Goal: Task Accomplishment & Management: Use online tool/utility

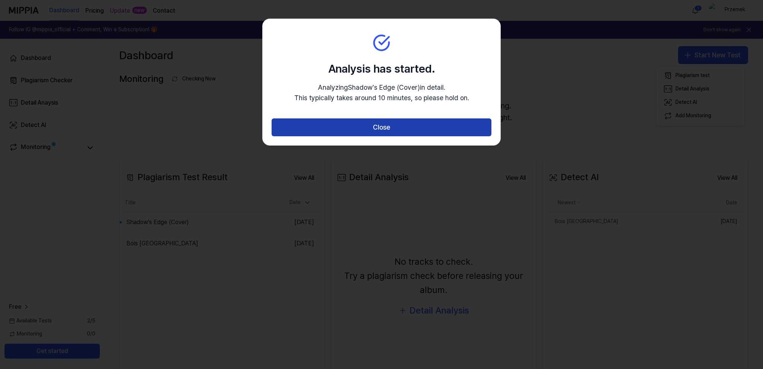
click at [417, 129] on button "Close" at bounding box center [382, 127] width 220 height 18
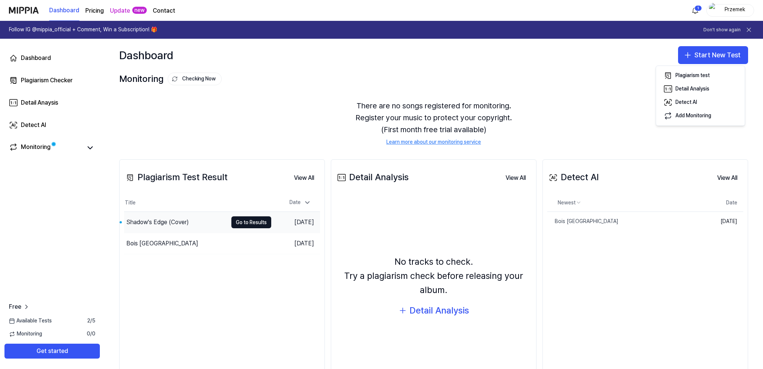
click at [211, 222] on div "Shadow's Edge (Cover)" at bounding box center [176, 222] width 104 height 21
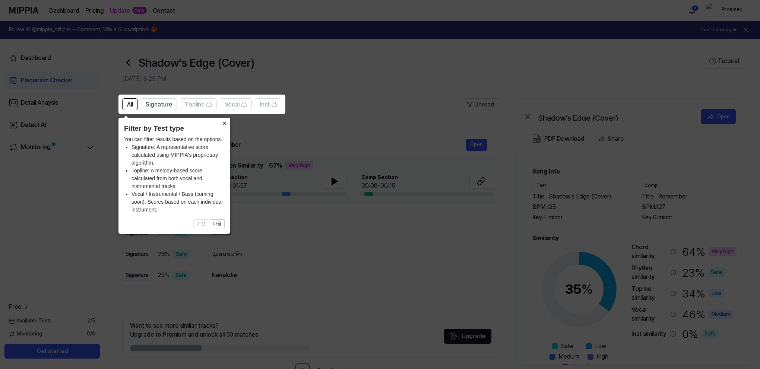
click at [226, 122] on button "×" at bounding box center [224, 123] width 12 height 10
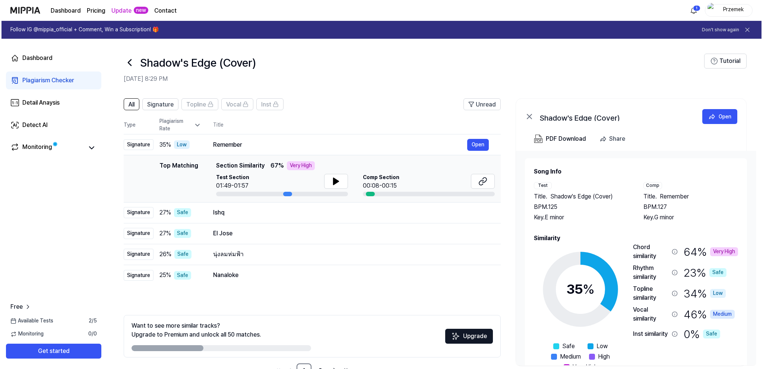
scroll to position [22, 0]
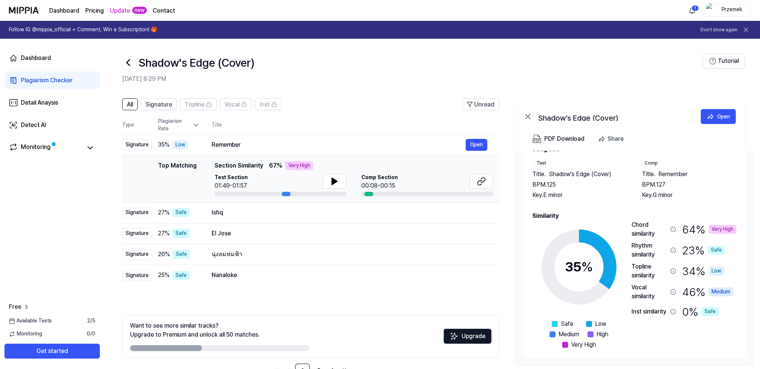
drag, startPoint x: 173, startPoint y: 348, endPoint x: 246, endPoint y: 348, distance: 73.4
click at [246, 348] on div at bounding box center [220, 348] width 180 height 6
click at [467, 334] on button "Upgrade" at bounding box center [468, 336] width 48 height 15
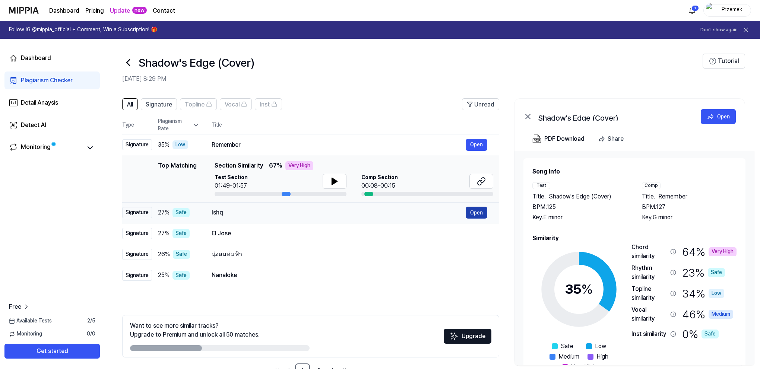
click at [471, 214] on button "Open" at bounding box center [477, 213] width 22 height 12
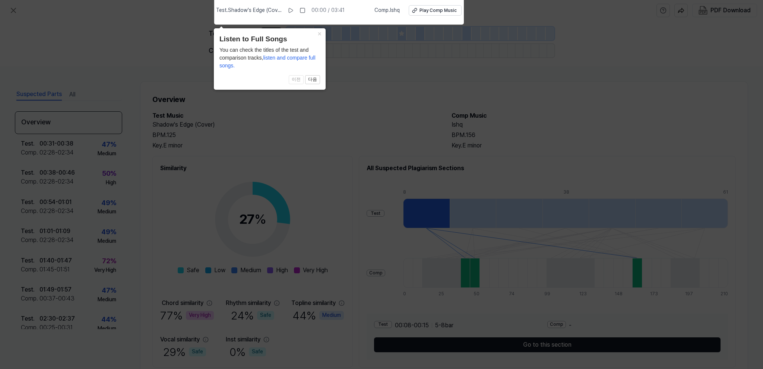
click at [422, 214] on icon at bounding box center [381, 182] width 763 height 373
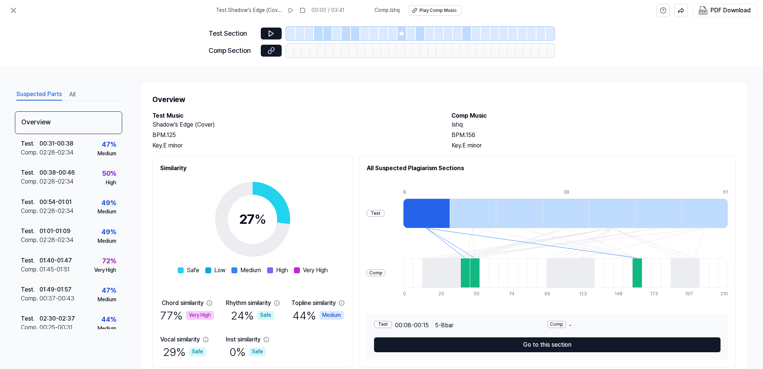
click at [428, 213] on div at bounding box center [426, 214] width 47 height 30
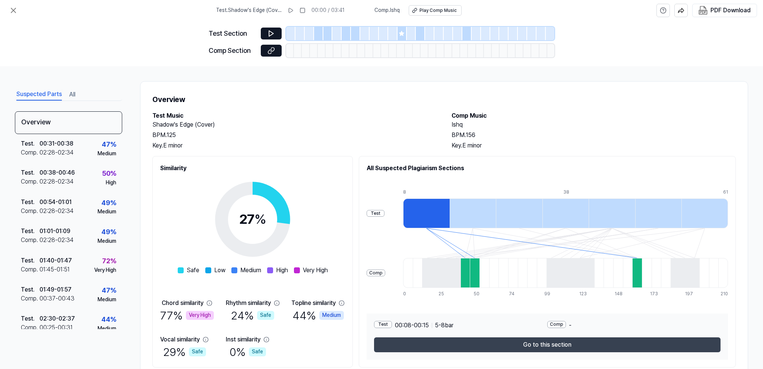
click at [480, 345] on button "Go to this section" at bounding box center [547, 344] width 346 height 15
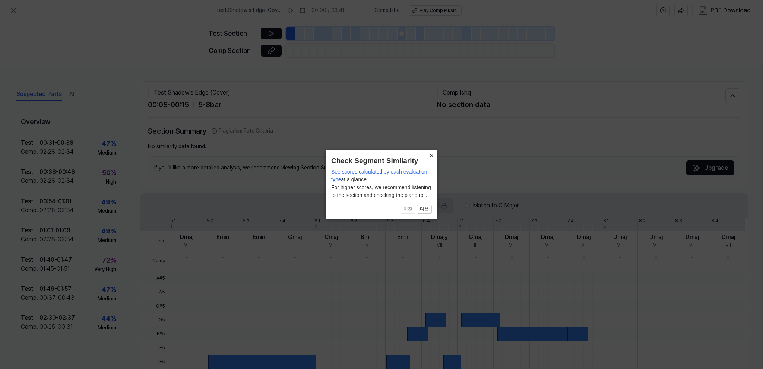
click at [431, 153] on button "×" at bounding box center [431, 155] width 12 height 10
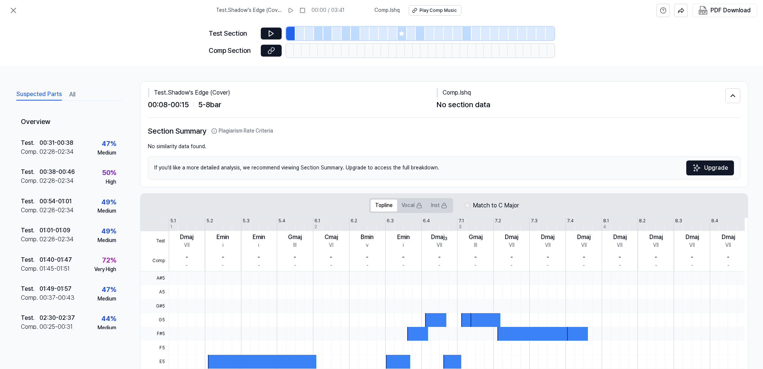
click at [214, 359] on div at bounding box center [262, 362] width 108 height 14
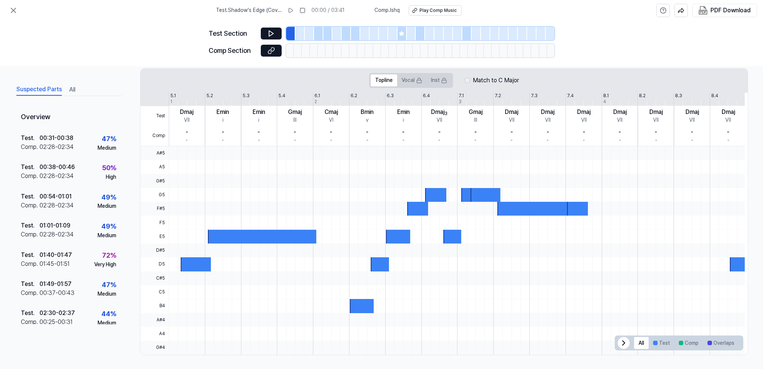
click at [619, 342] on icon at bounding box center [623, 343] width 9 height 9
click at [268, 37] on icon at bounding box center [270, 33] width 7 height 7
click at [269, 32] on icon at bounding box center [271, 34] width 4 height 6
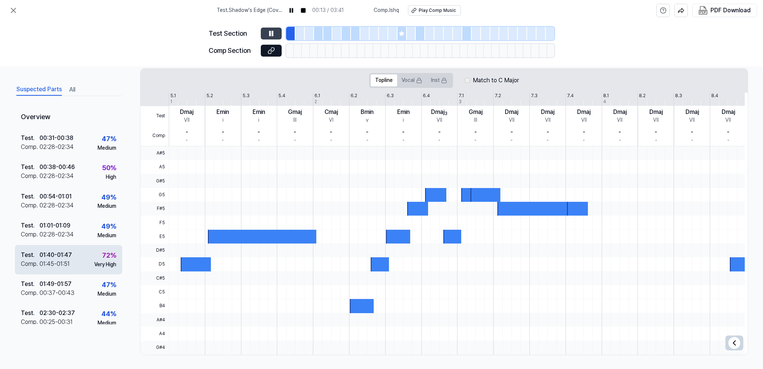
click at [102, 254] on div "72 %" at bounding box center [109, 255] width 14 height 11
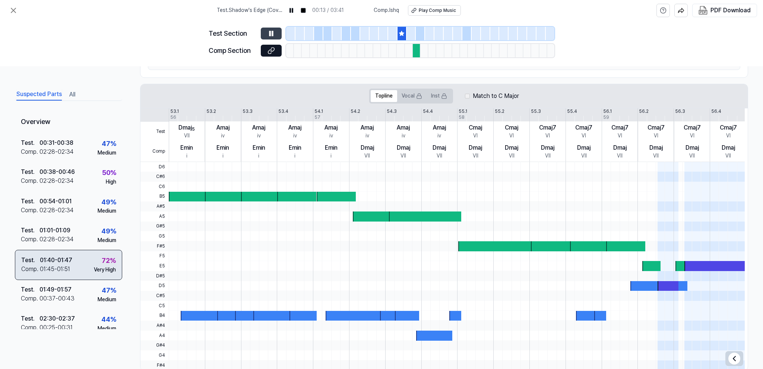
scroll to position [141, 0]
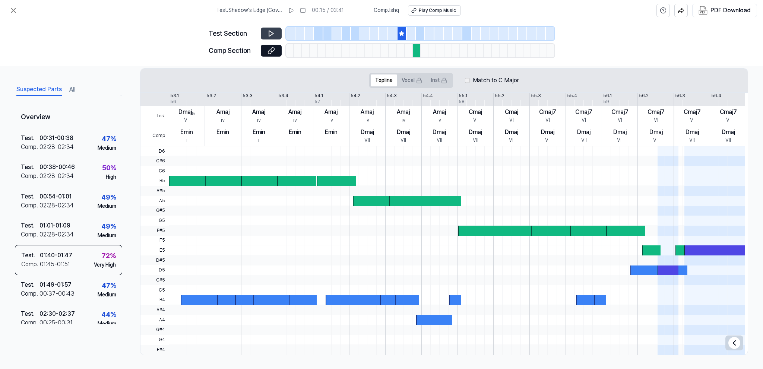
click at [416, 49] on div at bounding box center [417, 50] width 8 height 13
click at [262, 37] on button at bounding box center [271, 34] width 21 height 12
